Goal: Use online tool/utility

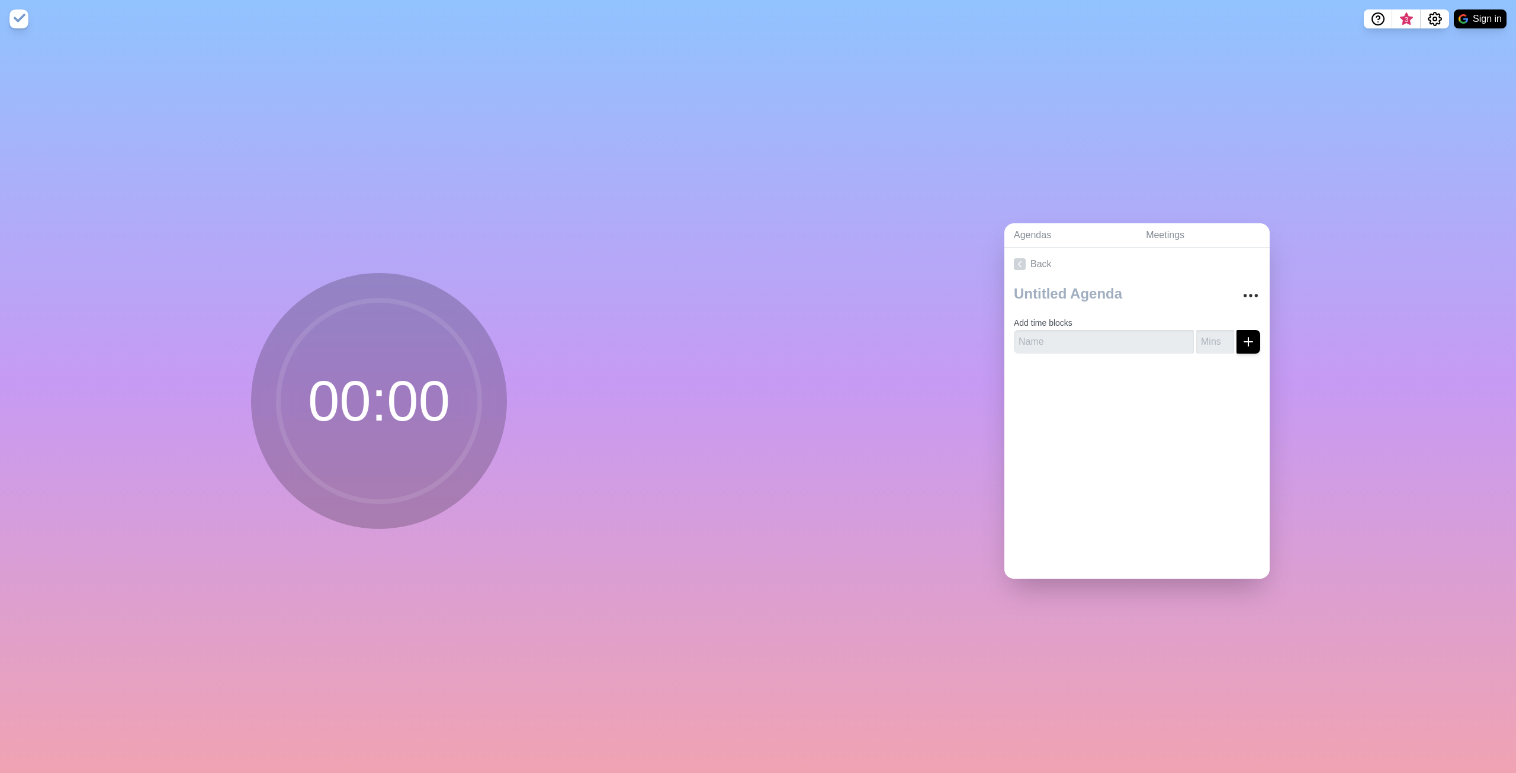
click at [460, 391] on circle at bounding box center [378, 400] width 201 height 201
click at [1145, 292] on textarea at bounding box center [1119, 294] width 220 height 26
type textarea "sdsd"
type input "ddd"
click at [1208, 335] on input "number" at bounding box center [1215, 342] width 38 height 24
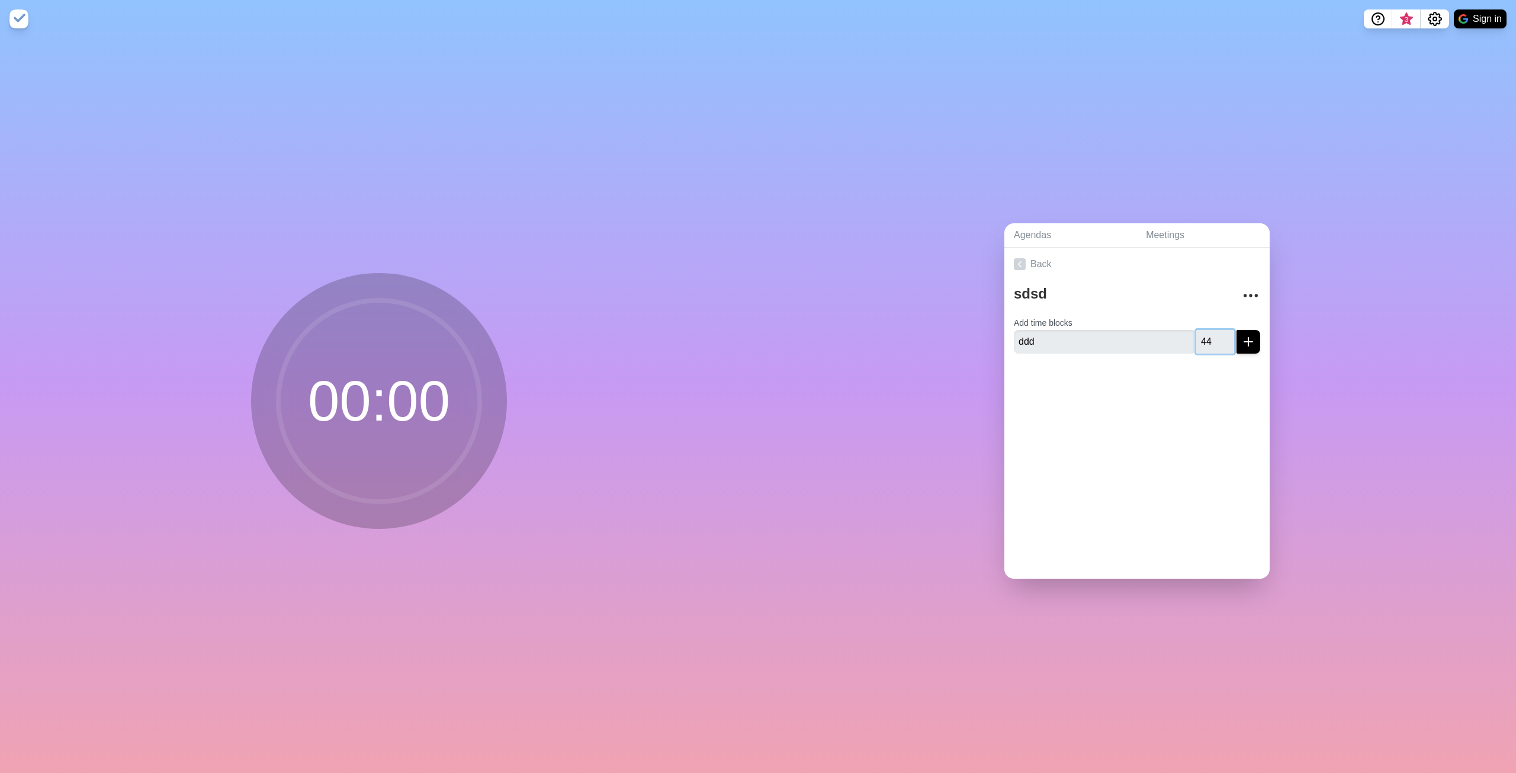
type input "44"
click at [1241, 338] on icon "submit" at bounding box center [1248, 342] width 14 height 14
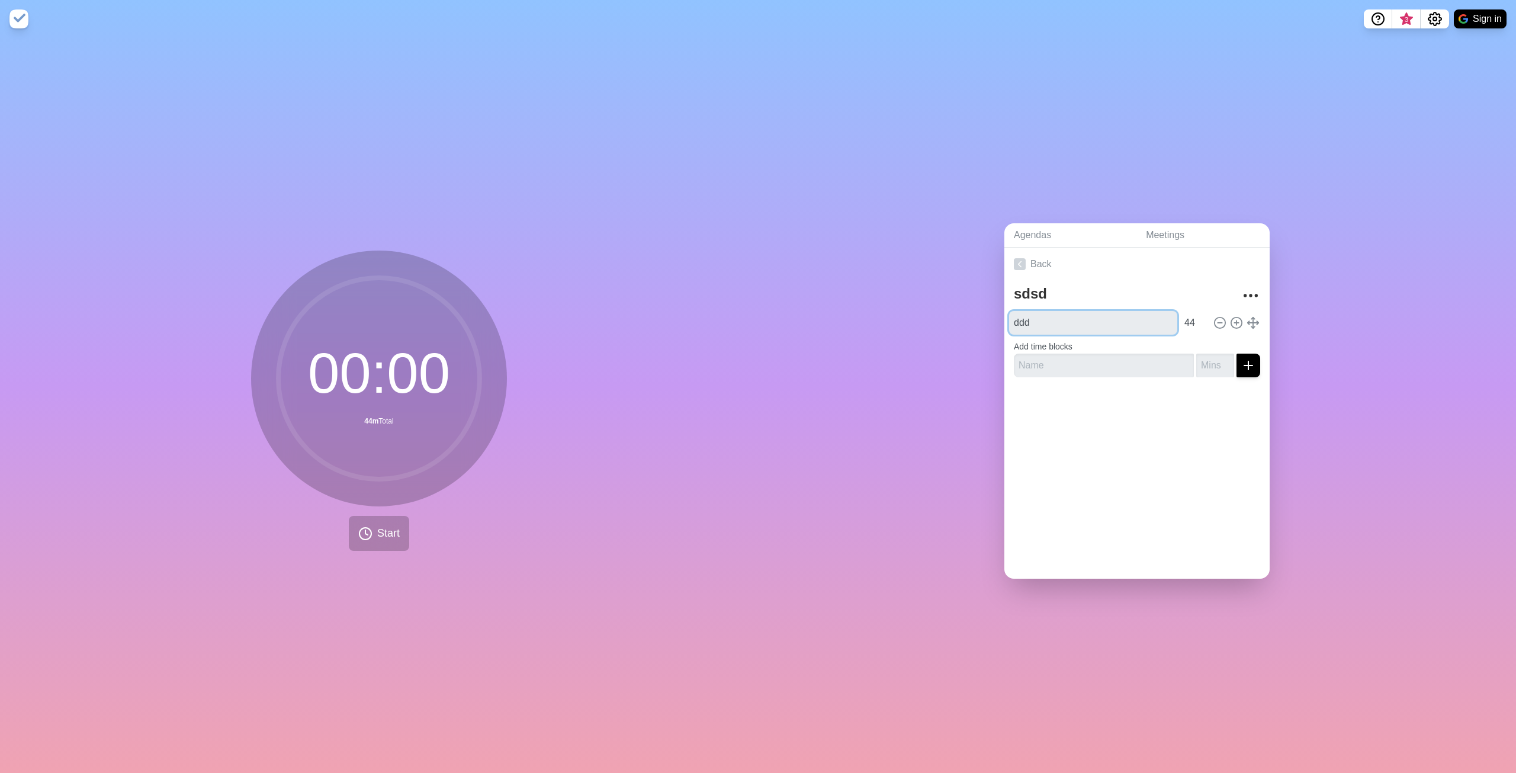
drag, startPoint x: 1105, startPoint y: 324, endPoint x: 1097, endPoint y: 371, distance: 48.1
click at [1097, 371] on div "sdsd ddd 44 Add time blocks" at bounding box center [1136, 334] width 265 height 106
